Goal: Transaction & Acquisition: Purchase product/service

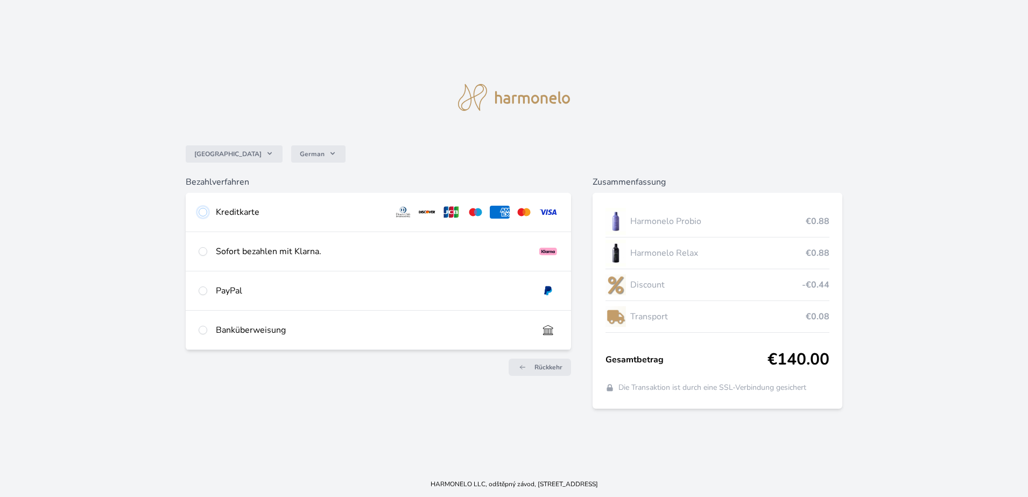
click at [202, 212] on input "radio" at bounding box center [203, 212] width 9 height 9
radio input "true"
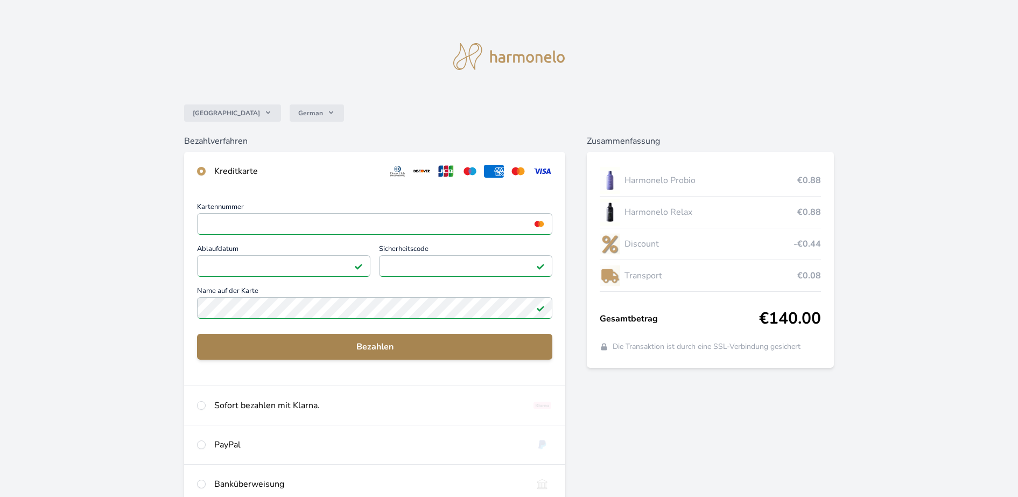
click at [380, 344] on span "Bezahlen" at bounding box center [375, 346] width 338 height 13
